Goal: Task Accomplishment & Management: Complete application form

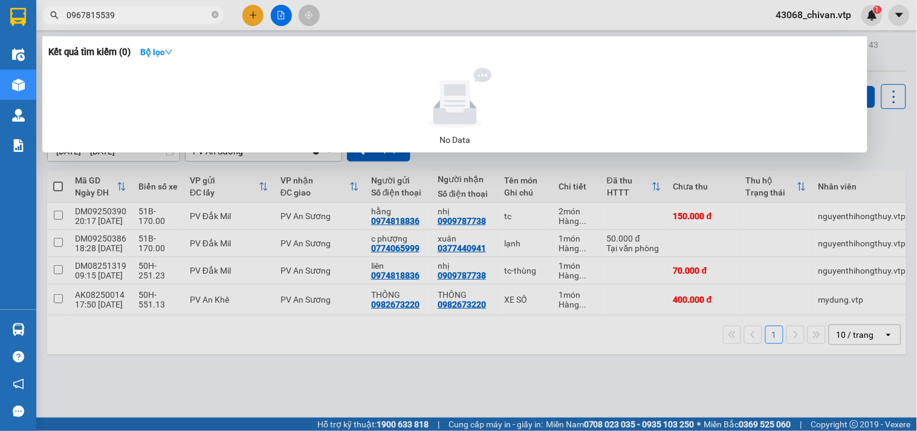
type input "0967815539"
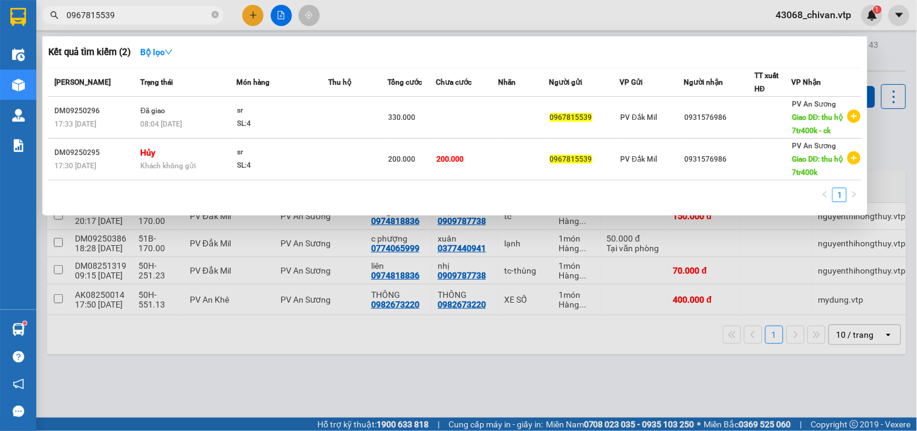
click at [496, 355] on div at bounding box center [458, 215] width 917 height 431
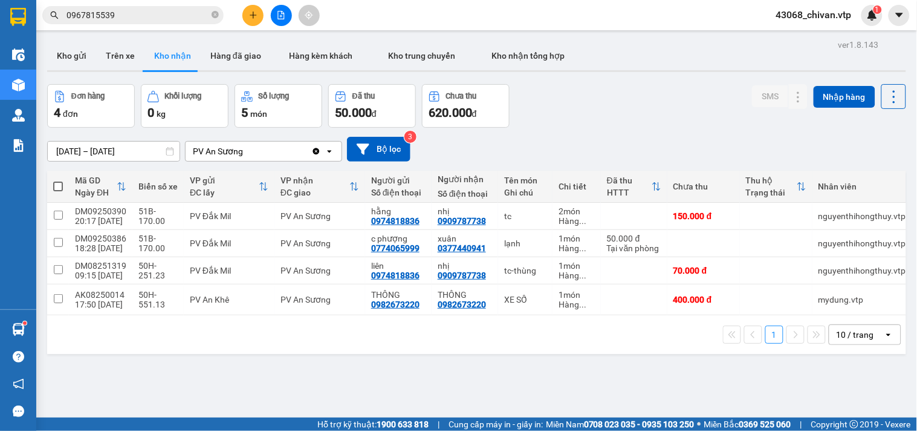
click at [261, 13] on button at bounding box center [252, 15] width 21 height 21
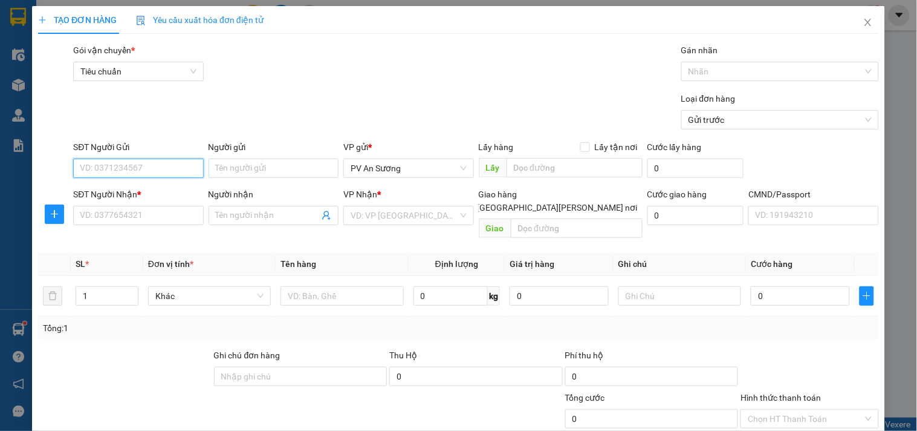
click at [151, 166] on input "SĐT Người Gửi" at bounding box center [138, 167] width 130 height 19
type input "0986265025"
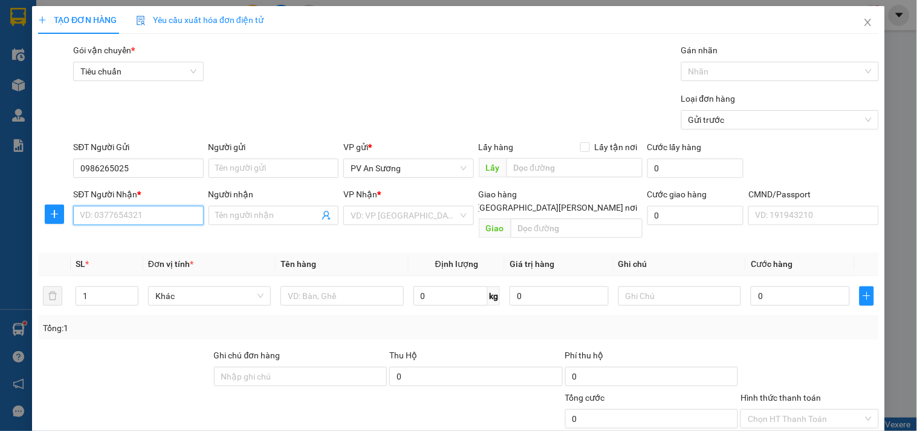
click at [154, 220] on input "SĐT Người Nhận *" at bounding box center [138, 215] width 130 height 19
type input "0982377748"
type input "thanh bình"
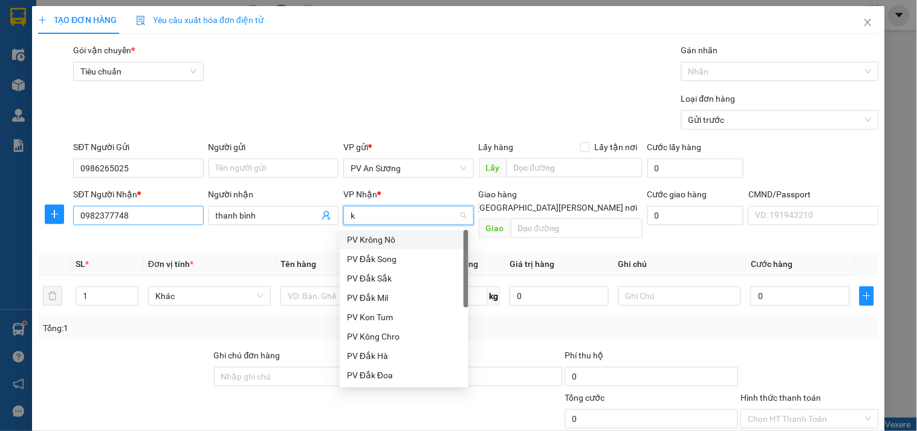
type input "kn"
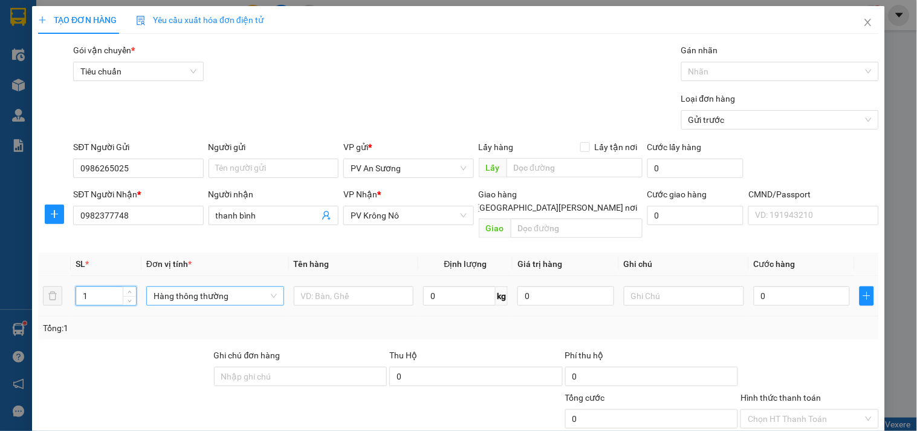
drag, startPoint x: 93, startPoint y: 276, endPoint x: 230, endPoint y: 275, distance: 137.3
click at [0, 277] on div "TẠO ĐƠN HÀNG Yêu cầu xuất [PERSON_NAME] điện tử Transit Pickup Surcharge Ids Tr…" at bounding box center [458, 215] width 917 height 431
type input "2"
click at [364, 286] on input "text" at bounding box center [354, 295] width 120 height 19
type input "t"
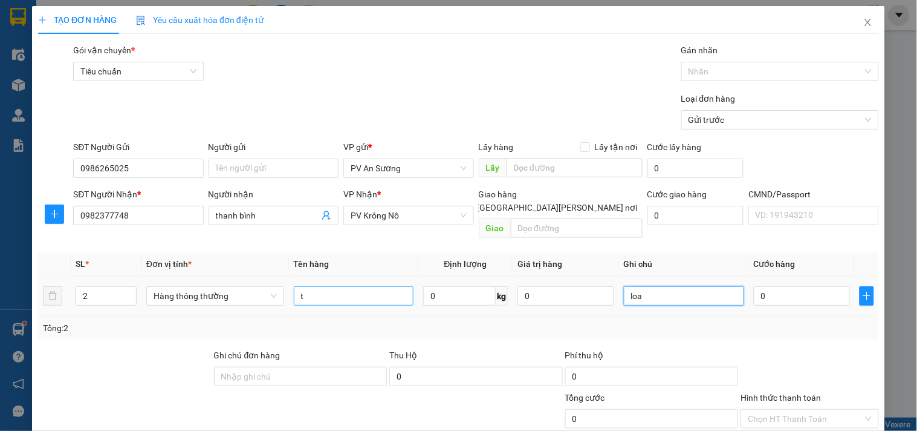
type input "loa"
type input "8"
type input "80"
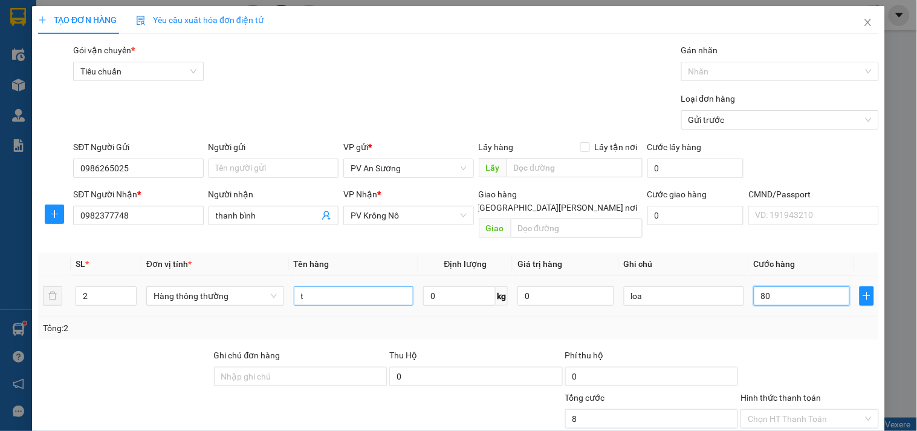
type input "80"
type input "800"
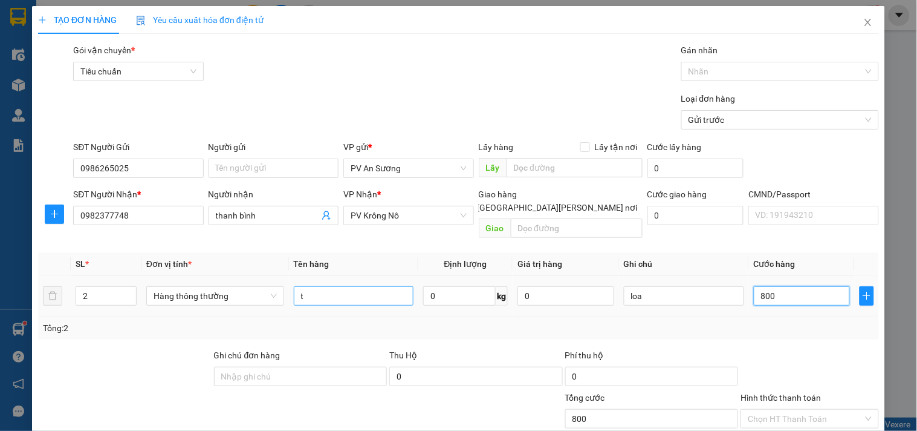
type input "8.000"
type input "80.000"
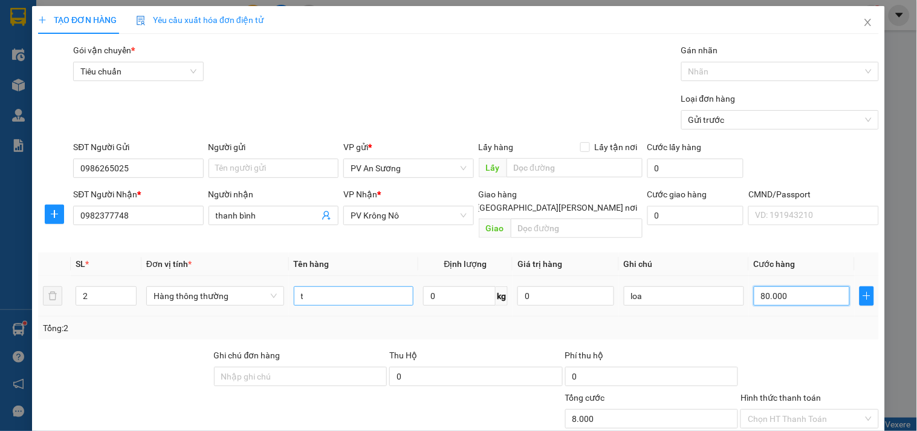
type input "80.000"
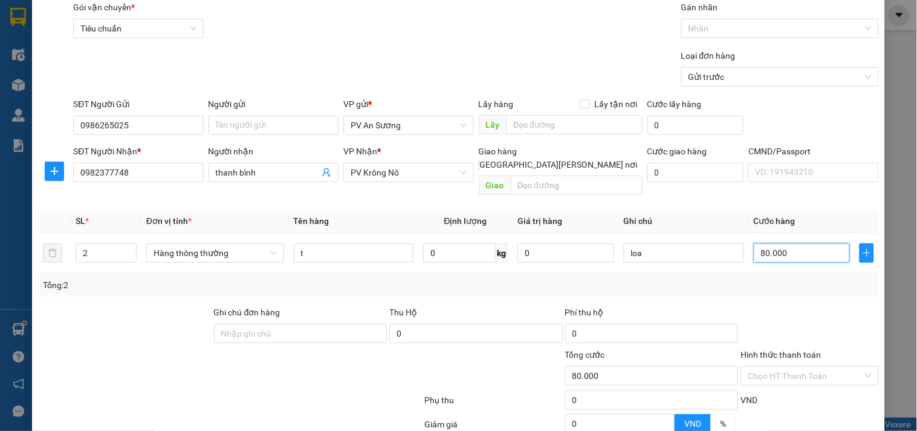
scroll to position [151, 0]
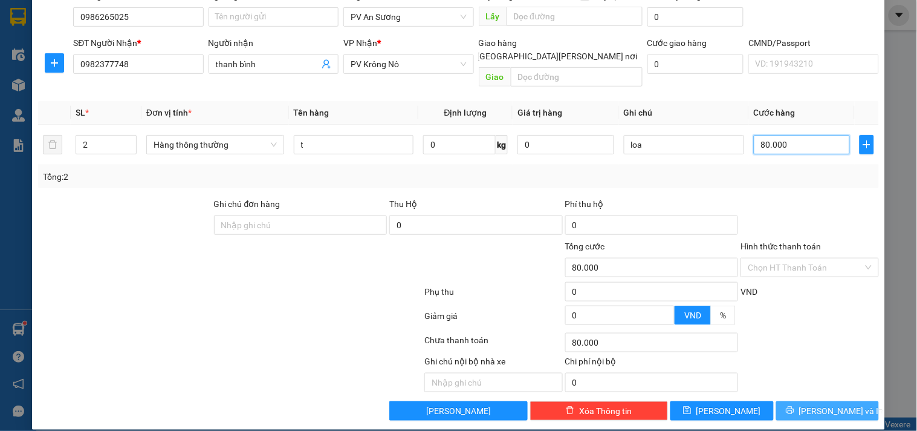
type input "80.000"
click at [818, 404] on span "[PERSON_NAME] và In" at bounding box center [841, 410] width 85 height 13
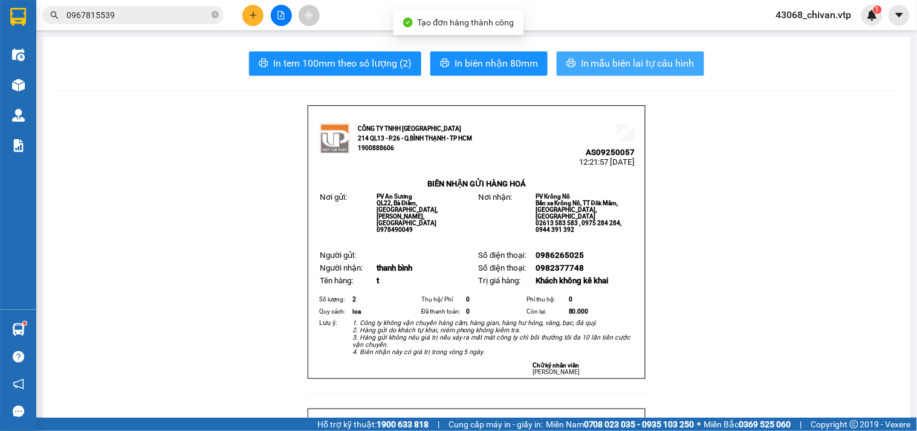
click at [637, 65] on span "In mẫu biên lai tự cấu hình" at bounding box center [638, 63] width 114 height 15
